Goal: Task Accomplishment & Management: Manage account settings

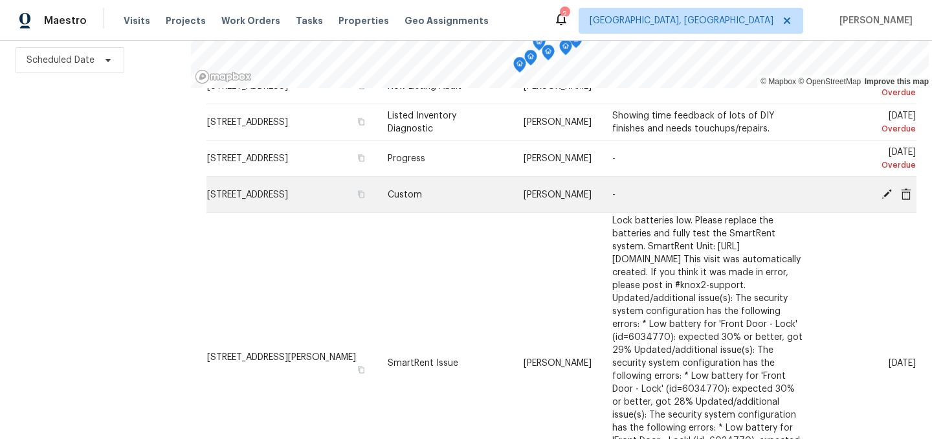
scroll to position [74, 0]
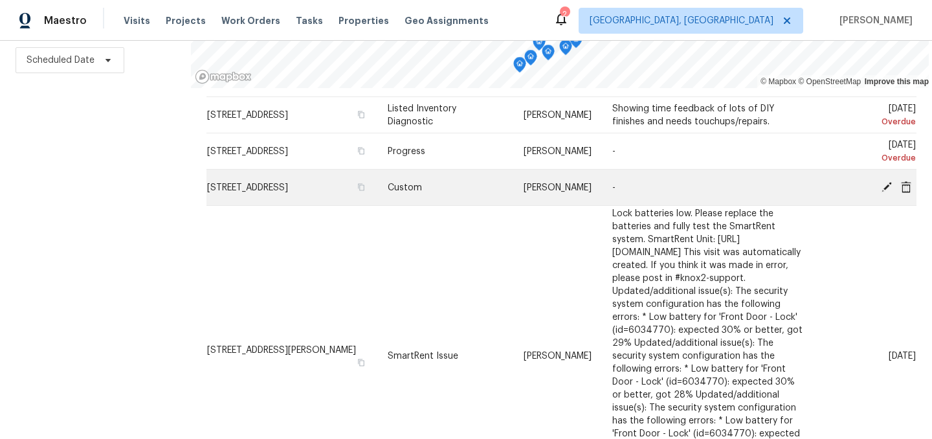
click at [888, 184] on icon at bounding box center [886, 186] width 10 height 10
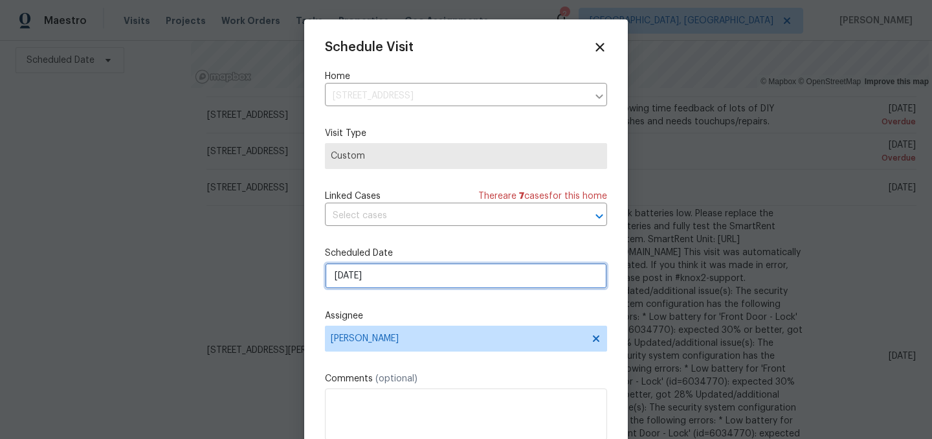
click at [399, 278] on input "[DATE]" at bounding box center [466, 276] width 282 height 26
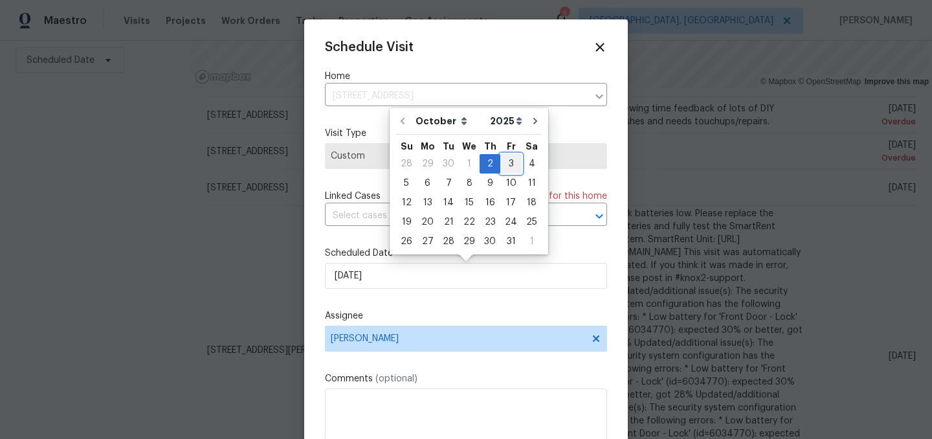
click at [505, 160] on div "3" at bounding box center [510, 164] width 21 height 18
type input "[DATE]"
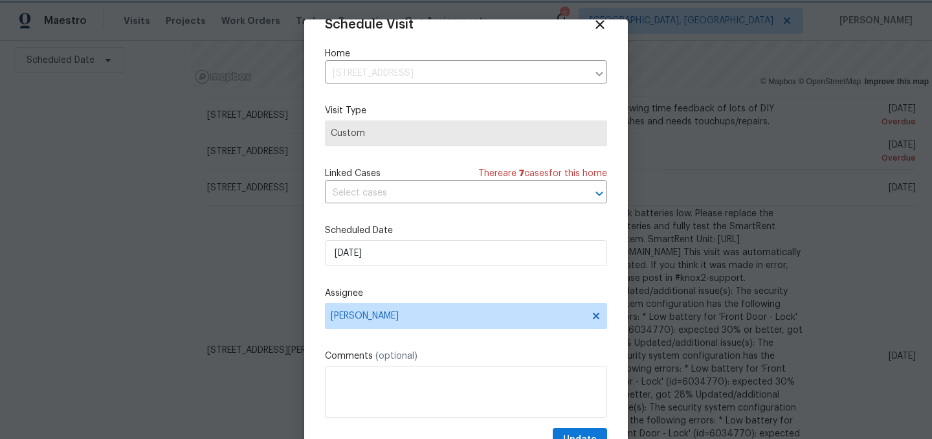
scroll to position [53, 0]
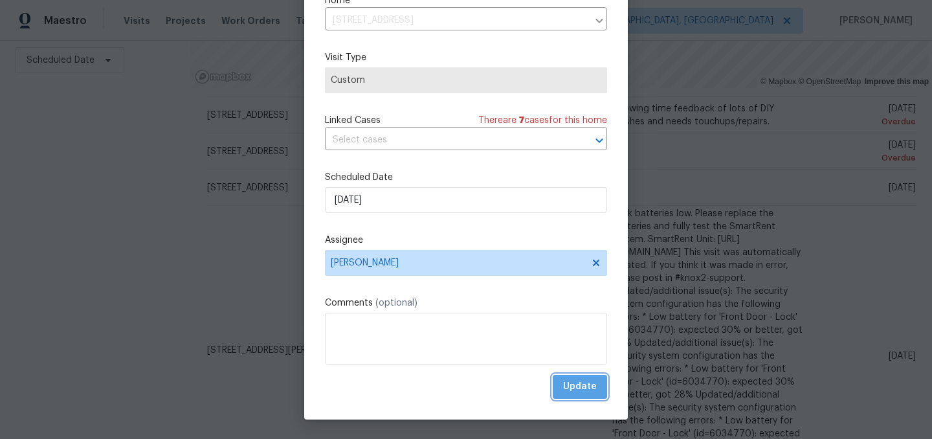
click at [577, 397] on button "Update" at bounding box center [580, 387] width 54 height 24
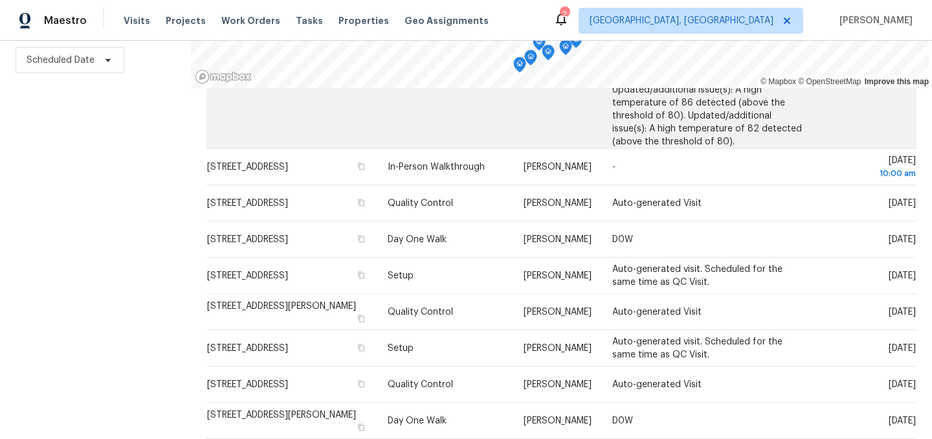
scroll to position [816, 0]
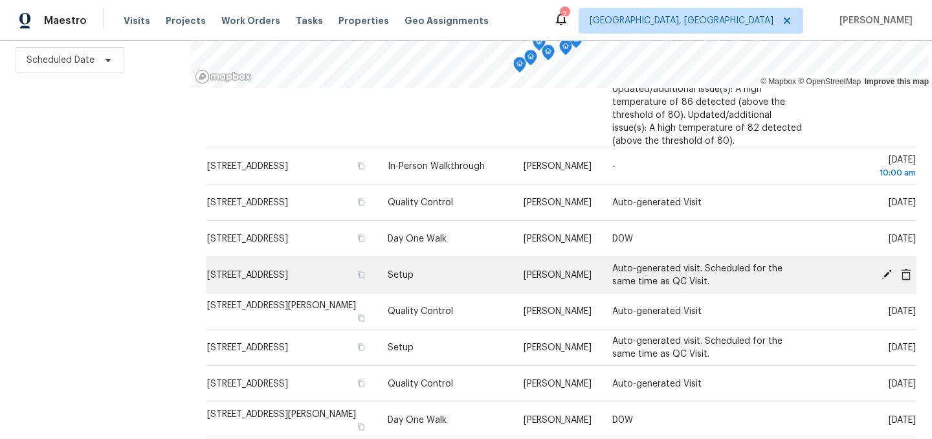
click at [886, 270] on icon at bounding box center [887, 274] width 12 height 12
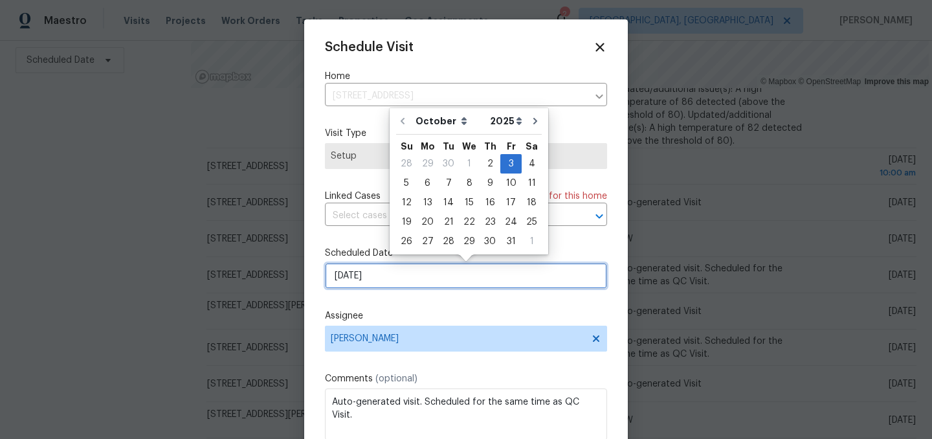
click at [399, 267] on input "[DATE]" at bounding box center [466, 276] width 282 height 26
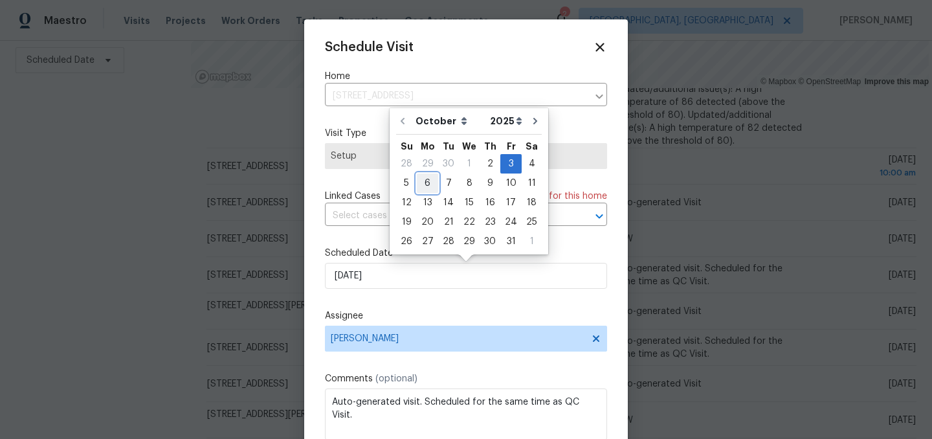
click at [430, 184] on div "6" at bounding box center [427, 183] width 21 height 18
type input "[DATE]"
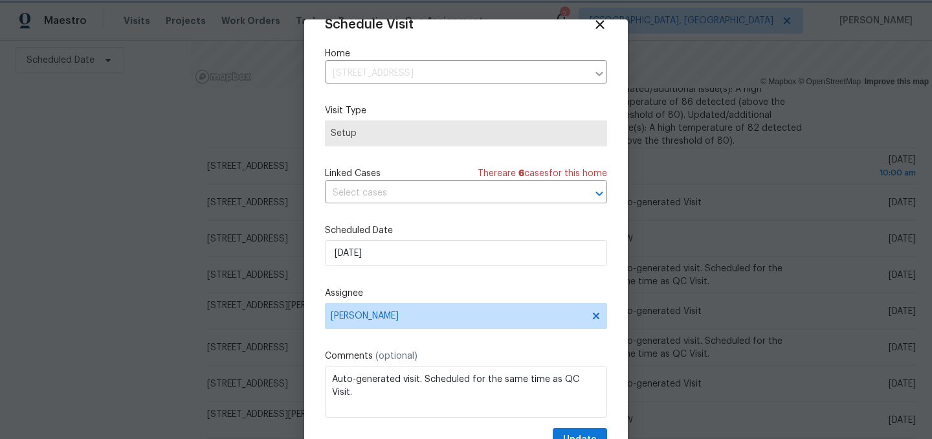
scroll to position [53, 0]
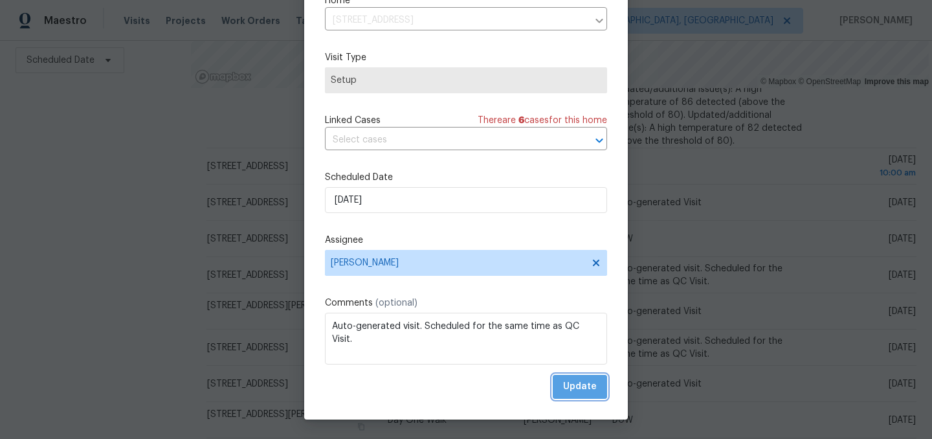
click at [577, 378] on button "Update" at bounding box center [580, 387] width 54 height 24
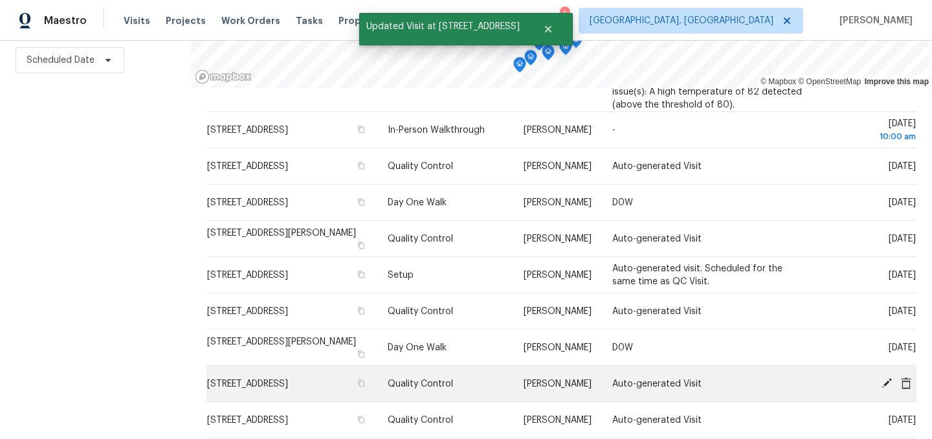
scroll to position [831, 0]
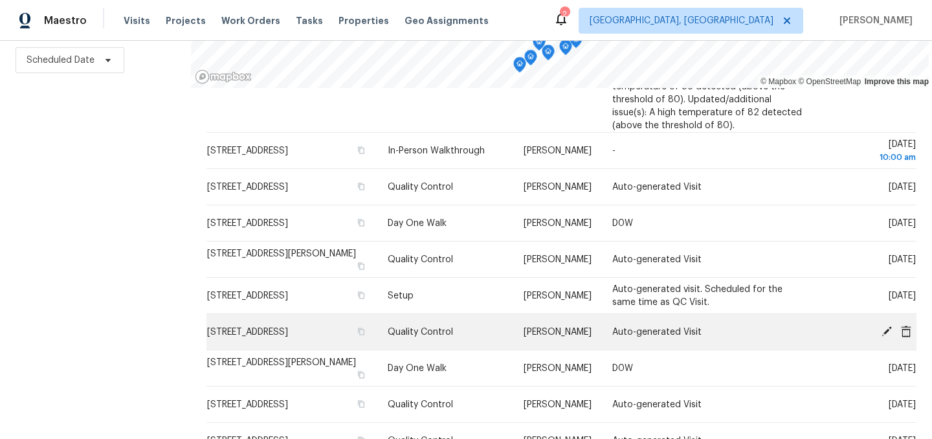
click at [888, 333] on icon at bounding box center [887, 331] width 12 height 12
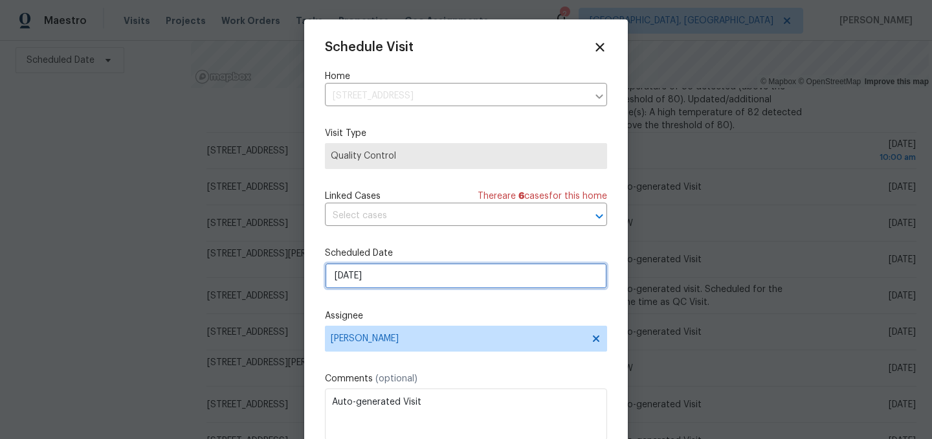
click at [384, 280] on input "[DATE]" at bounding box center [466, 276] width 282 height 26
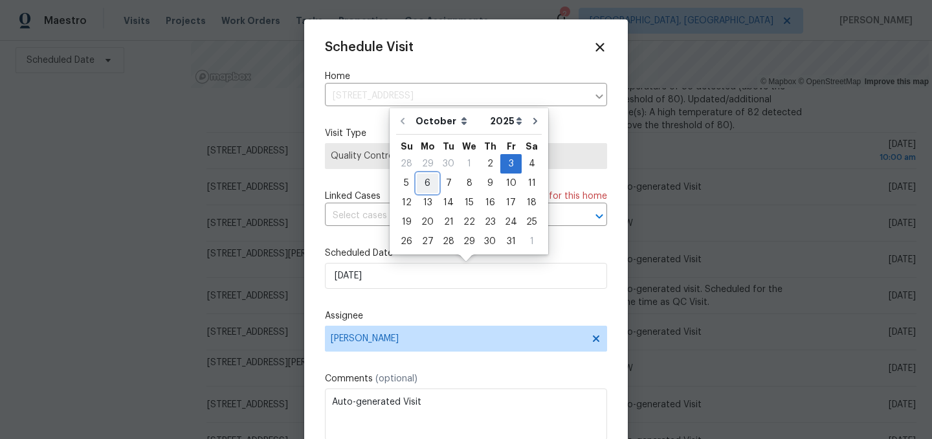
click at [430, 182] on div "6" at bounding box center [427, 183] width 21 height 18
type input "[DATE]"
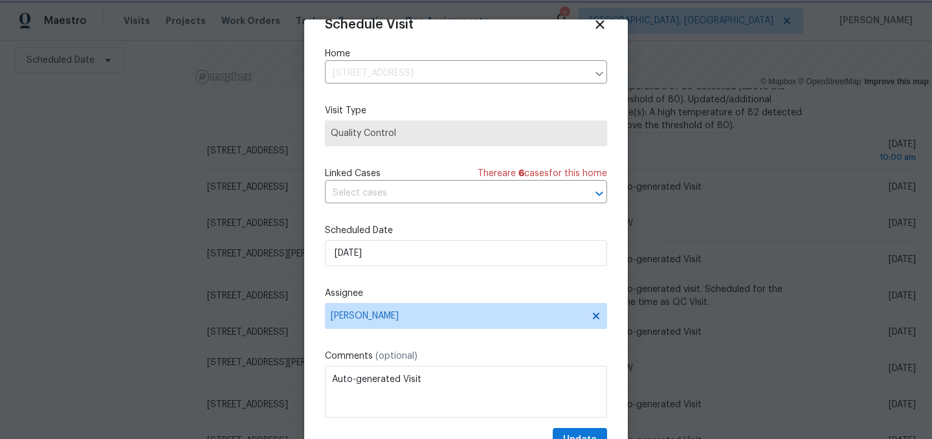
scroll to position [53, 0]
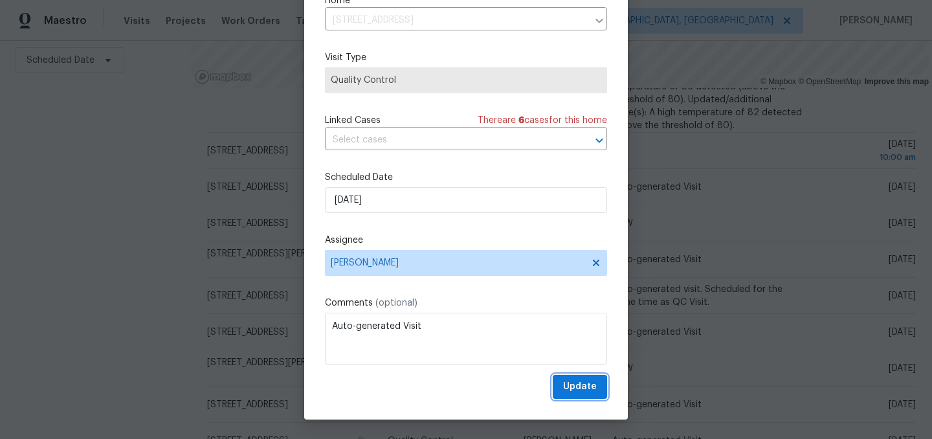
click at [591, 383] on span "Update" at bounding box center [580, 387] width 34 height 16
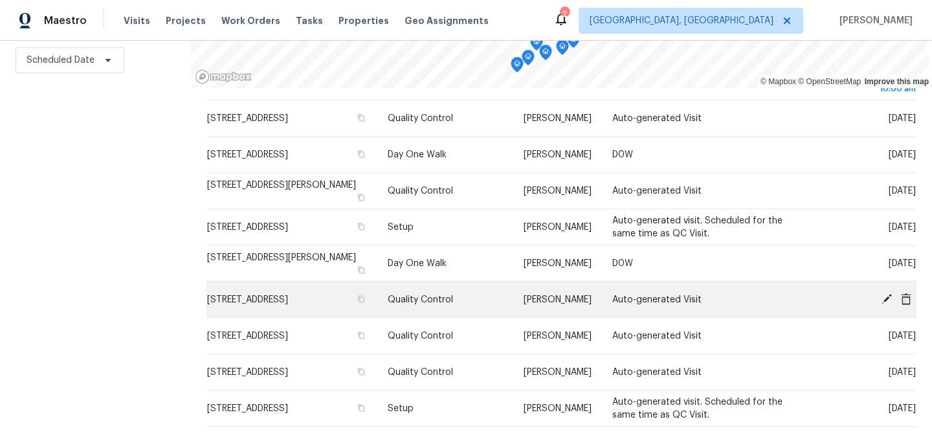
scroll to position [893, 0]
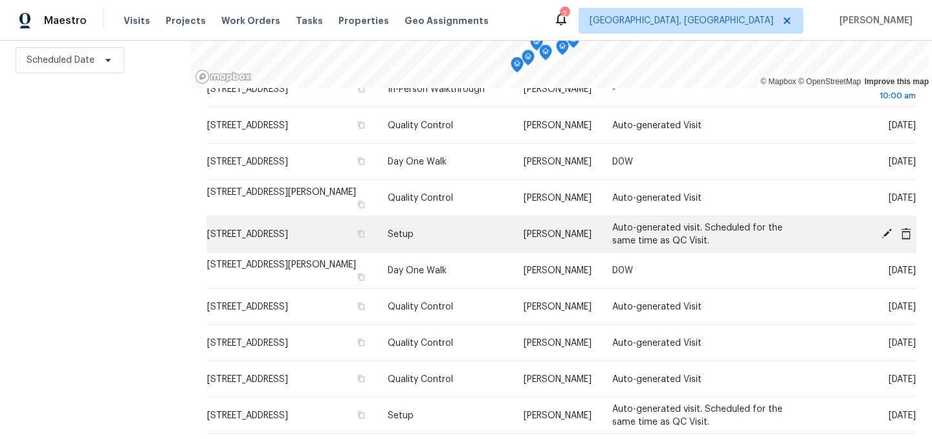
click at [886, 231] on icon at bounding box center [886, 233] width 10 height 10
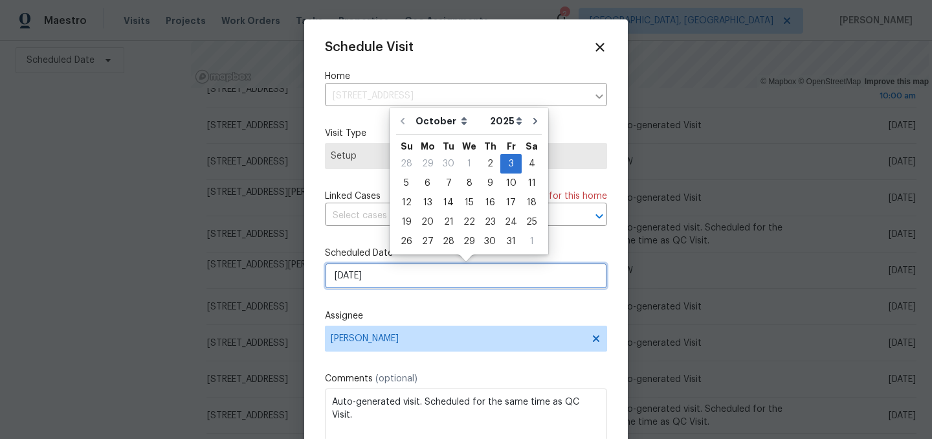
click at [417, 274] on input "[DATE]" at bounding box center [466, 276] width 282 height 26
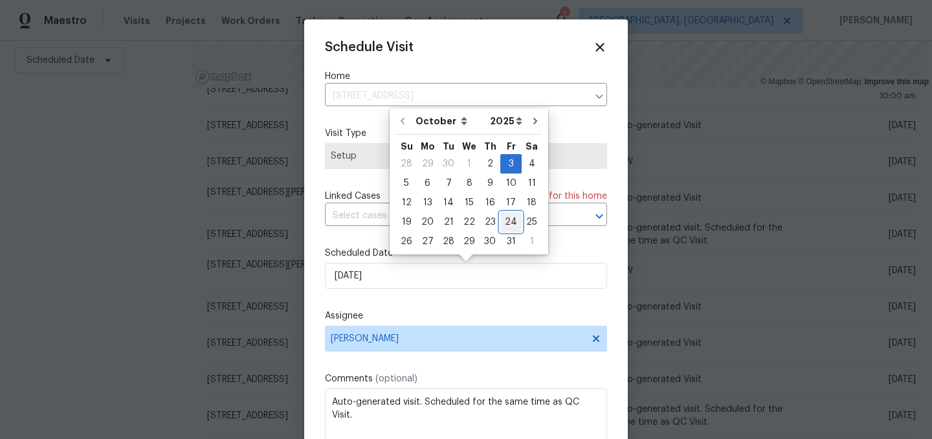
click at [509, 222] on div "24" at bounding box center [510, 222] width 21 height 18
type input "[DATE]"
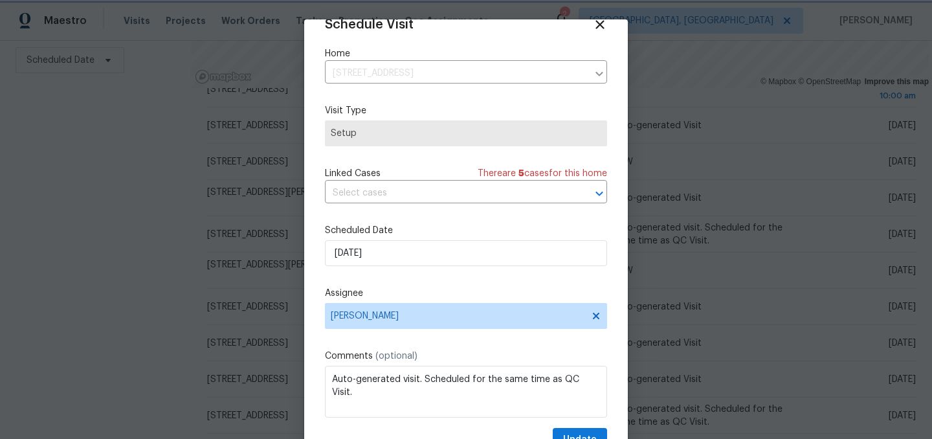
scroll to position [53, 0]
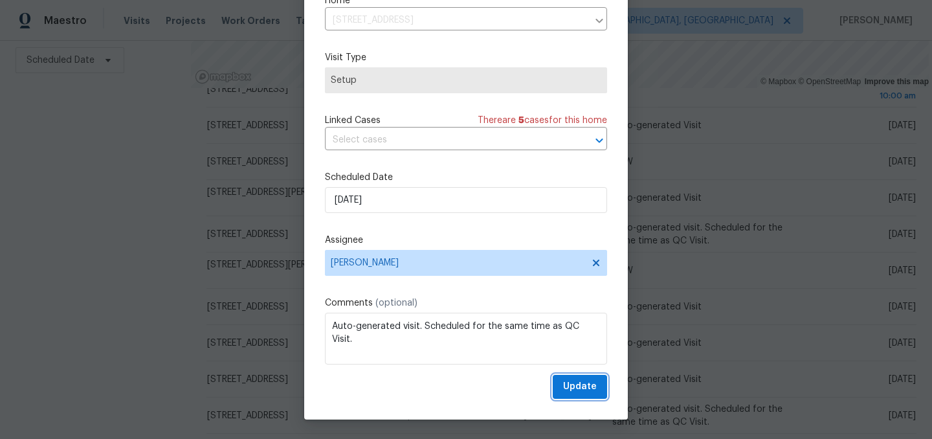
click at [582, 388] on span "Update" at bounding box center [580, 387] width 34 height 16
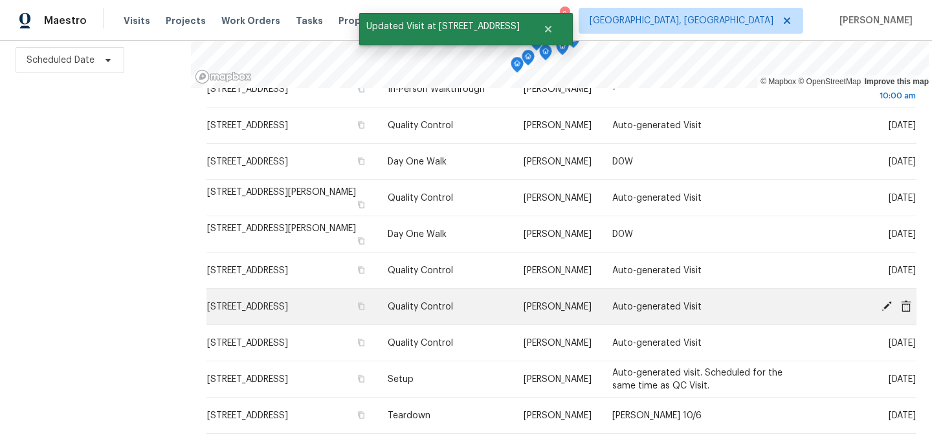
click at [884, 305] on icon at bounding box center [886, 305] width 10 height 10
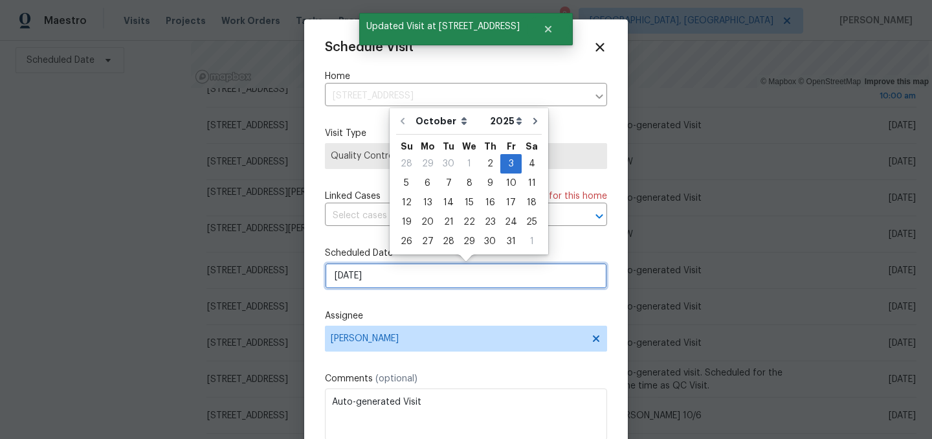
click at [431, 276] on input "[DATE]" at bounding box center [466, 276] width 282 height 26
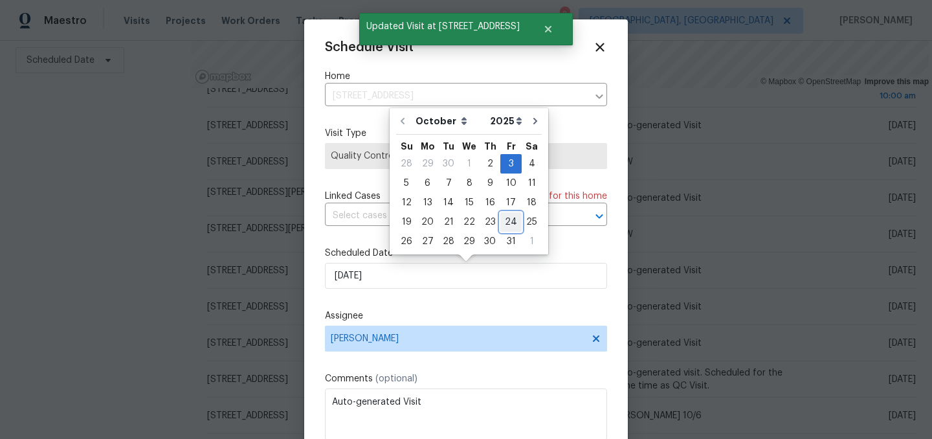
click at [511, 218] on div "24" at bounding box center [510, 222] width 21 height 18
type input "[DATE]"
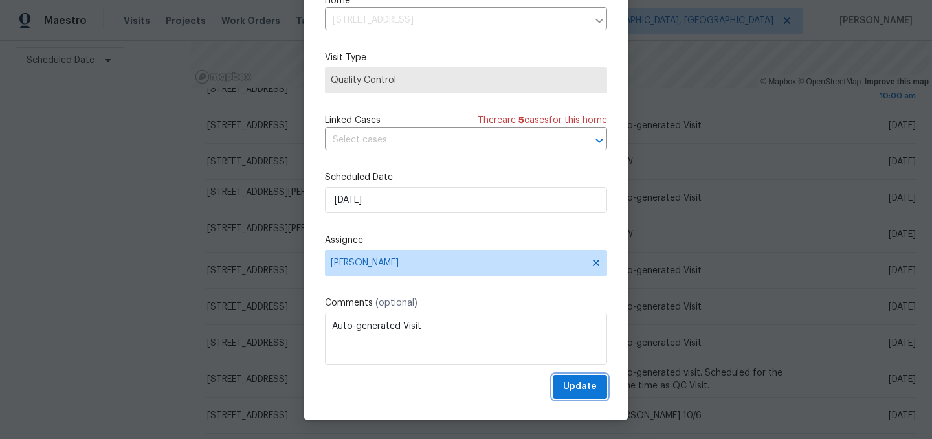
click at [577, 385] on span "Update" at bounding box center [580, 387] width 34 height 16
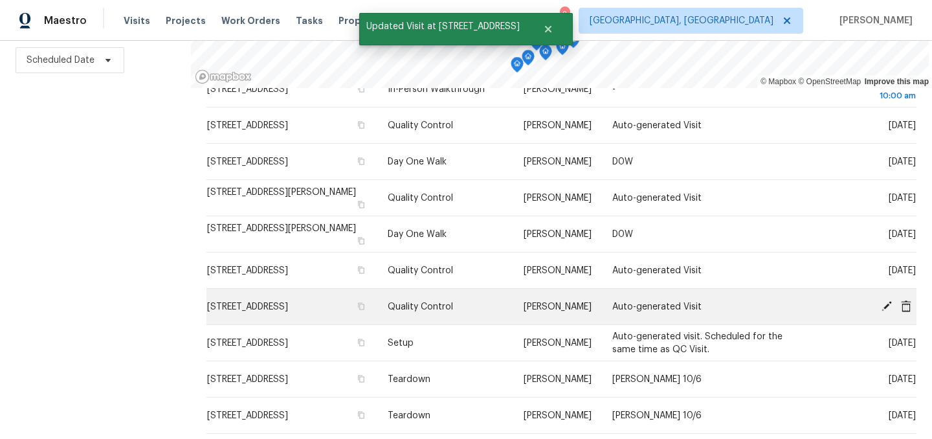
scroll to position [921, 0]
